Goal: Task Accomplishment & Management: Use online tool/utility

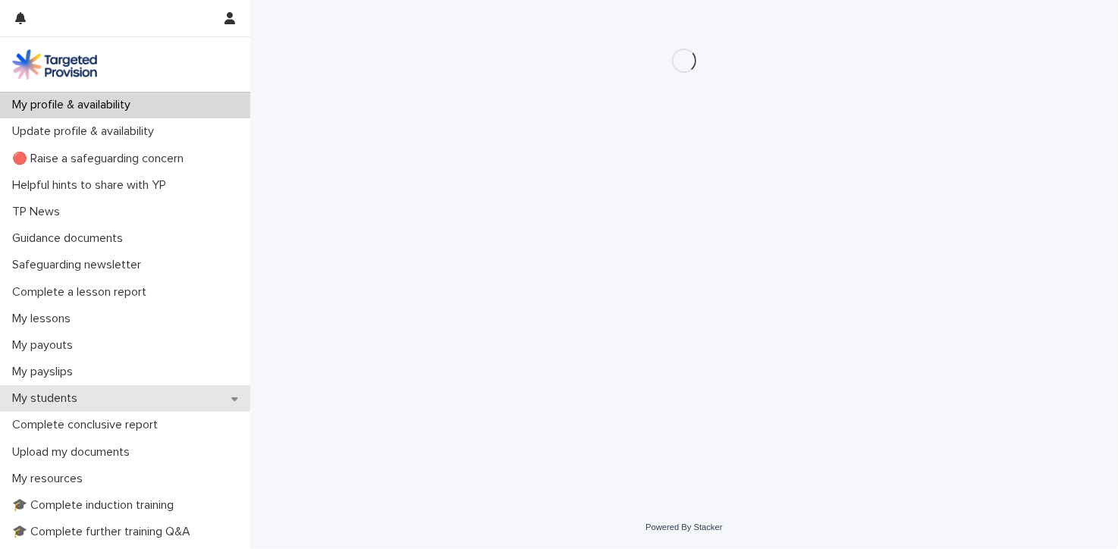
click at [57, 394] on p "My students" at bounding box center [47, 398] width 83 height 14
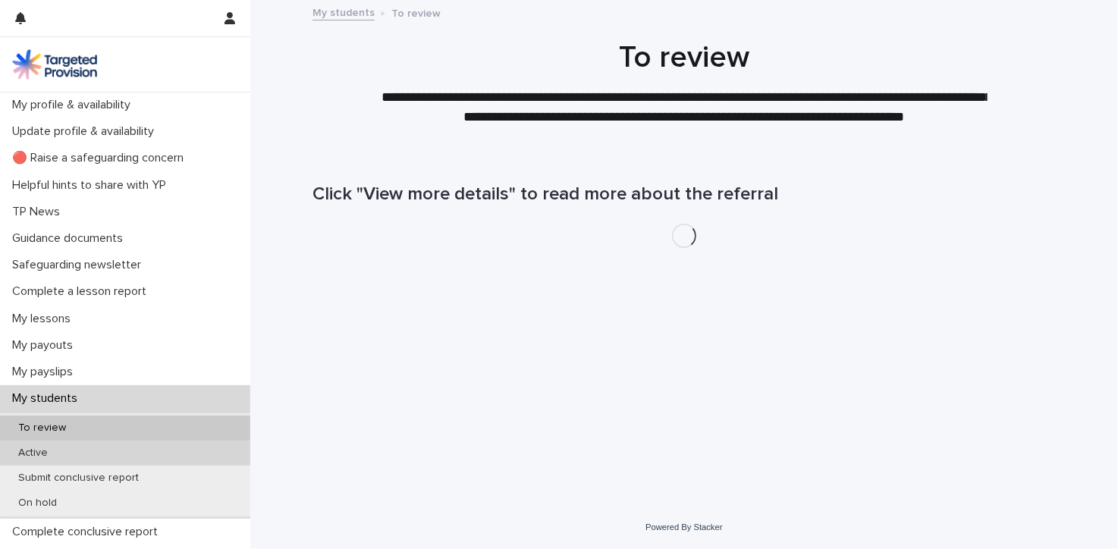
click at [30, 456] on p "Active" at bounding box center [33, 453] width 54 height 13
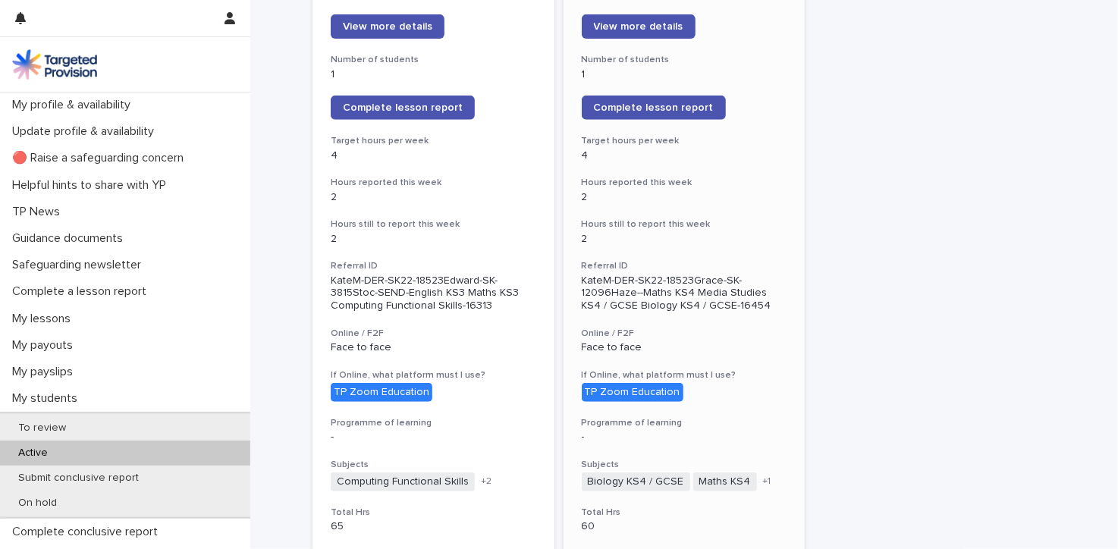
scroll to position [228, 0]
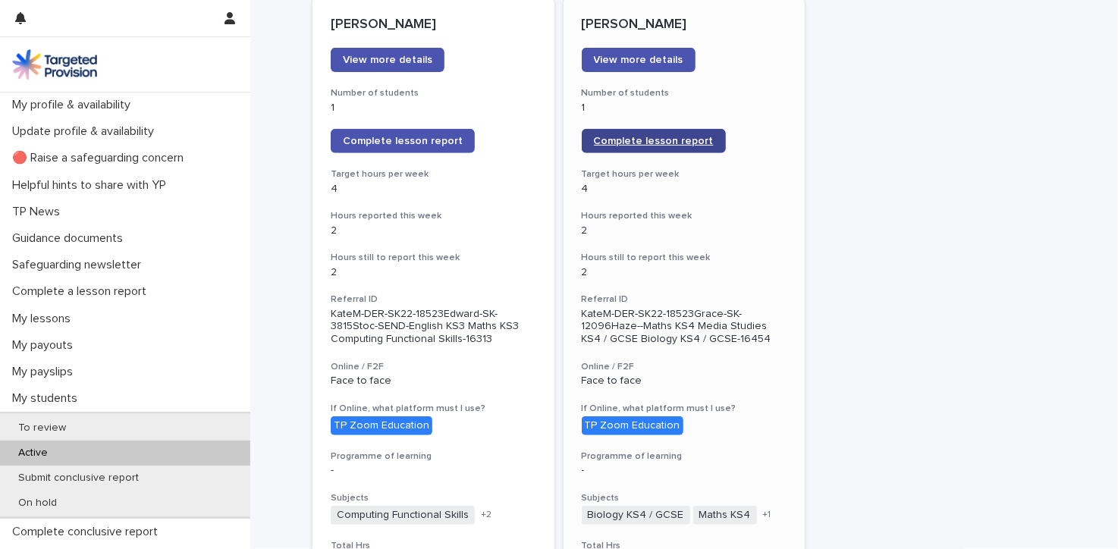
click at [603, 137] on span "Complete lesson report" at bounding box center [654, 141] width 120 height 11
click at [619, 61] on span "View more details" at bounding box center [639, 60] width 90 height 11
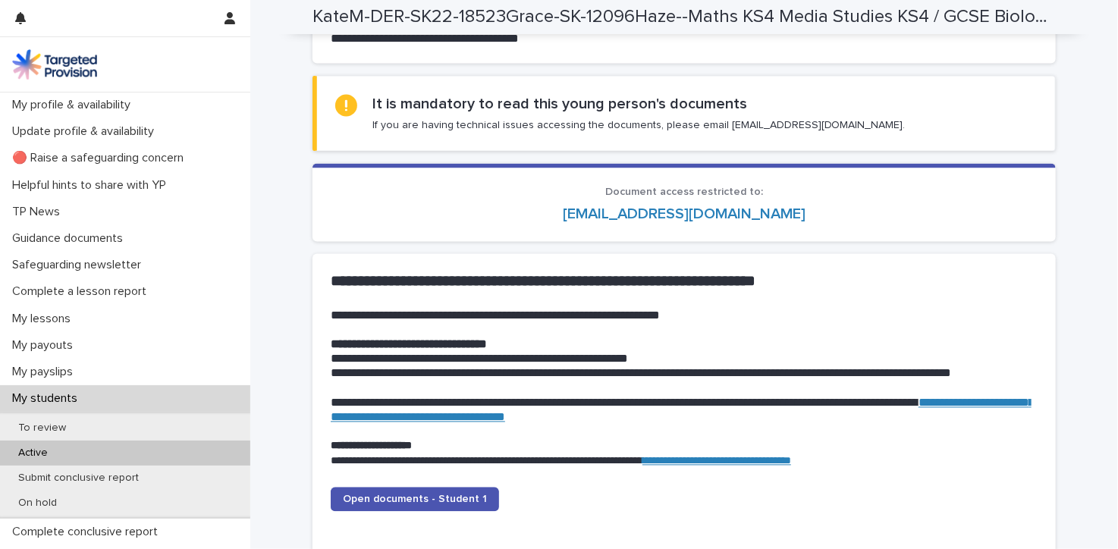
scroll to position [1269, 0]
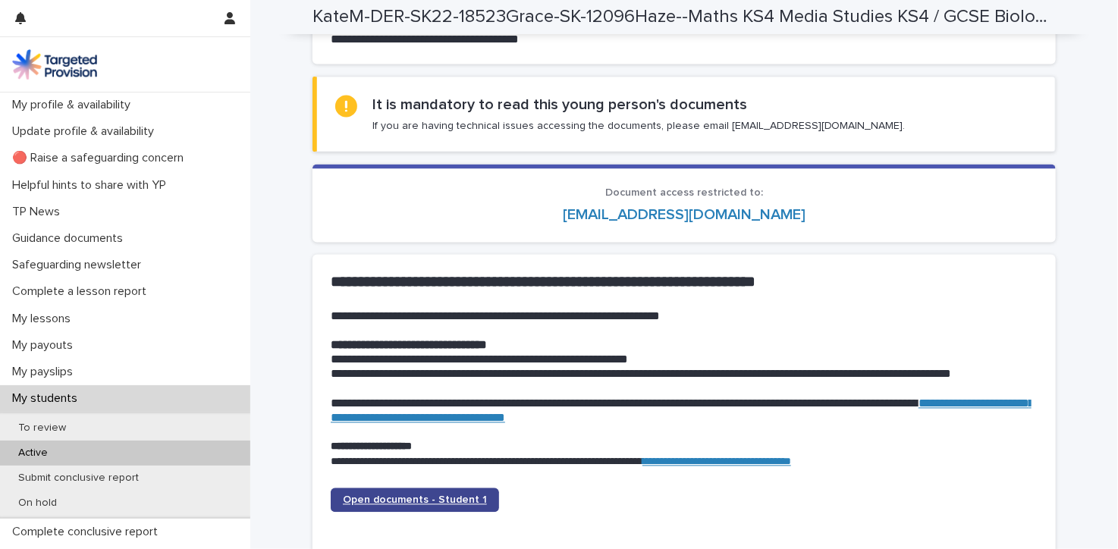
click at [375, 495] on span "Open documents - Student 1" at bounding box center [415, 500] width 144 height 11
